Goal: Task Accomplishment & Management: Use online tool/utility

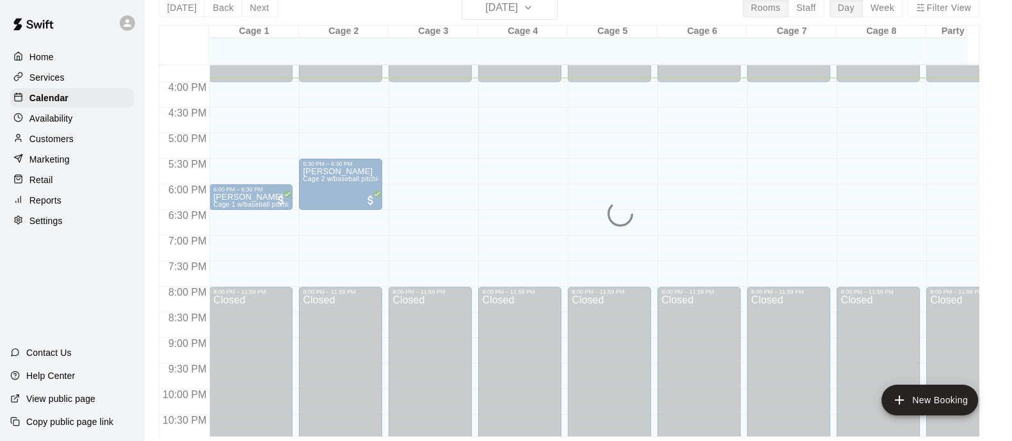
scroll to position [787, 0]
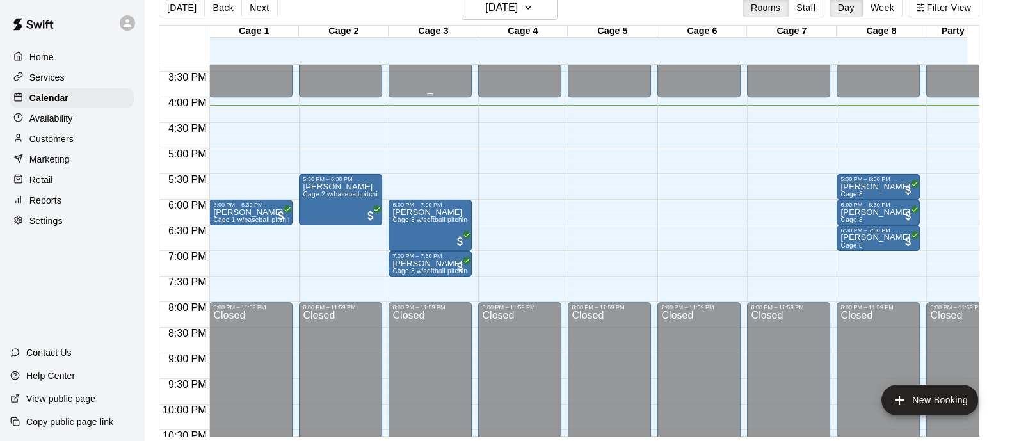
drag, startPoint x: 411, startPoint y: 84, endPoint x: 381, endPoint y: 56, distance: 41.6
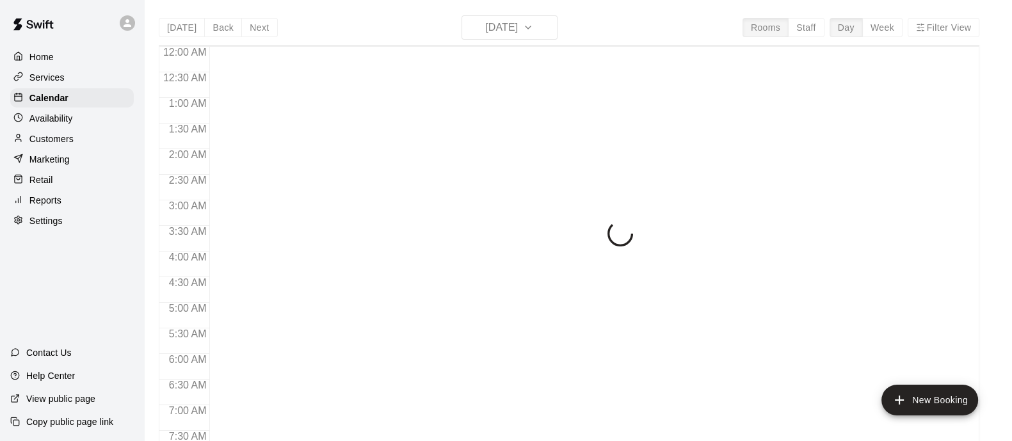
scroll to position [819, 0]
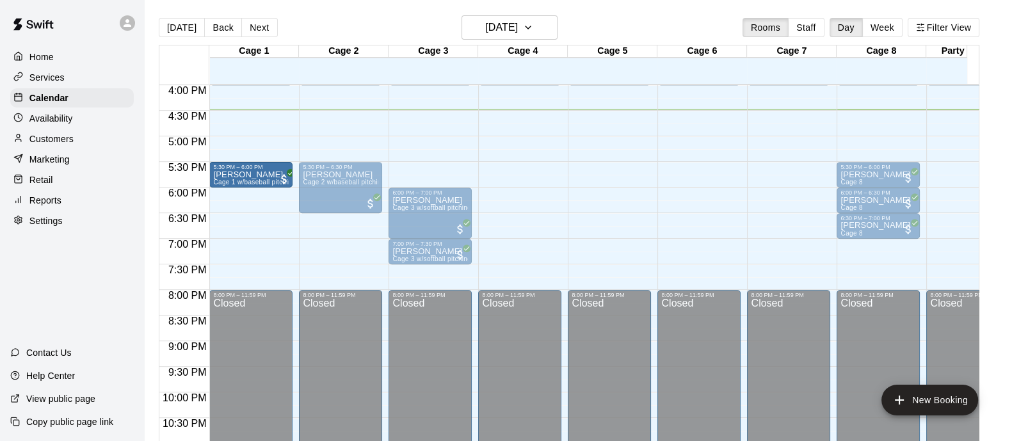
drag, startPoint x: 267, startPoint y: 203, endPoint x: 273, endPoint y: 189, distance: 14.9
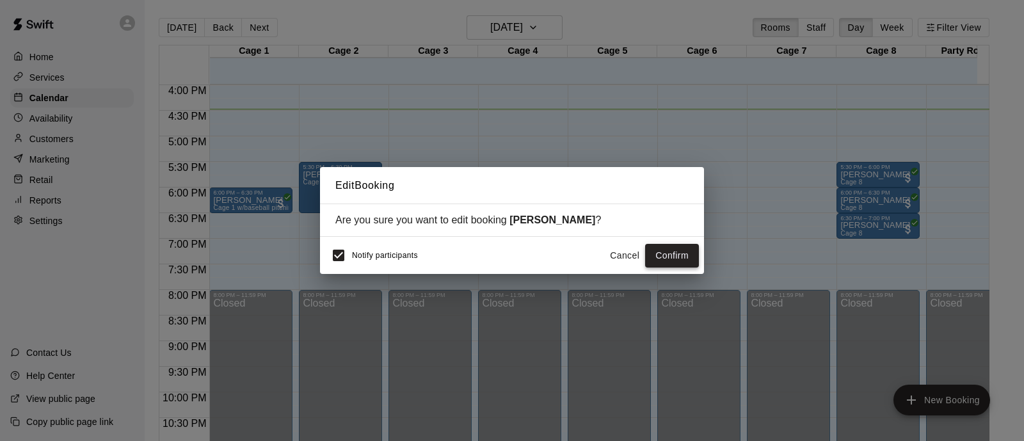
click at [690, 251] on button "Confirm" at bounding box center [672, 256] width 54 height 24
